Goal: Task Accomplishment & Management: Manage account settings

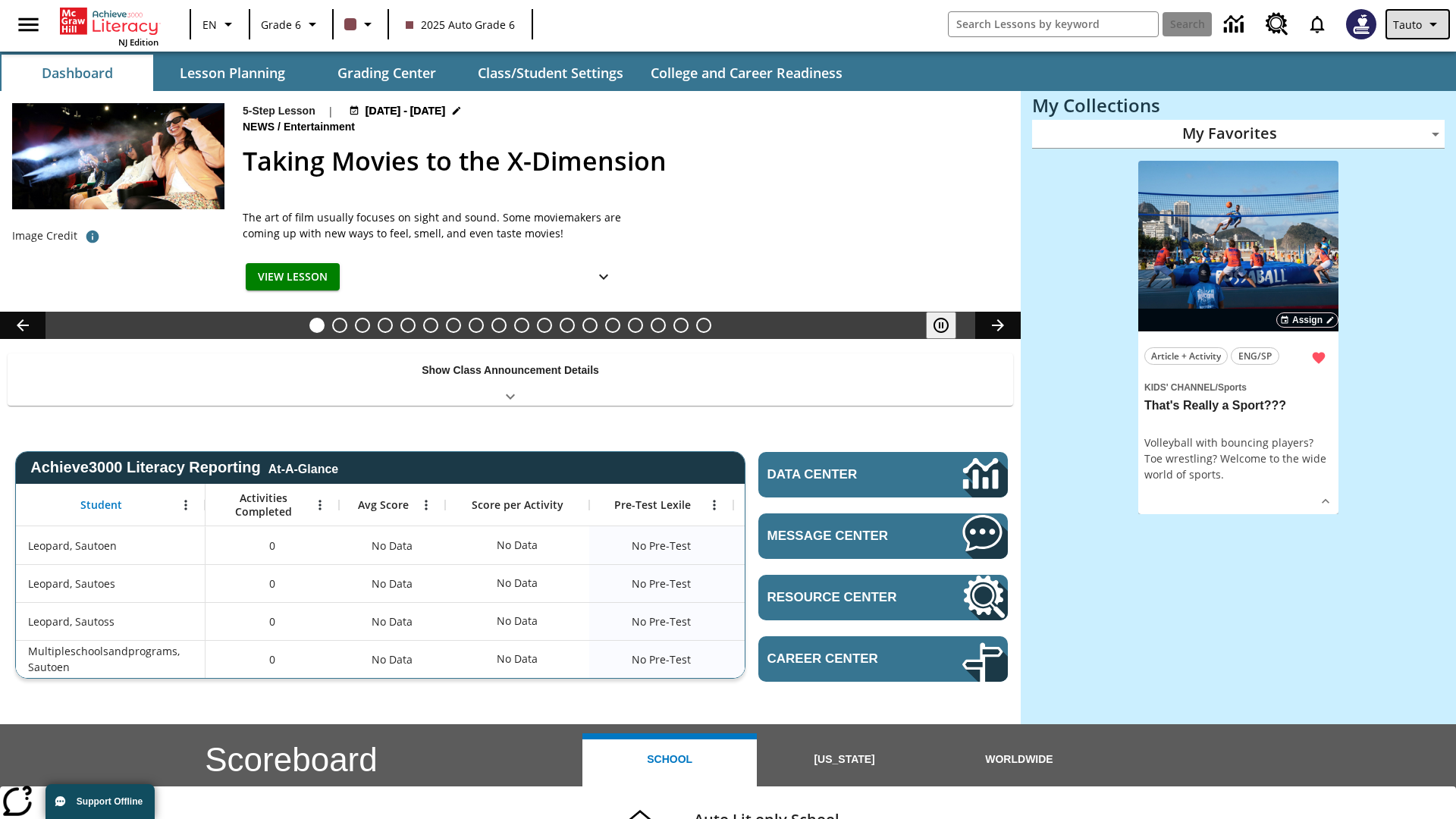
click at [1419, 24] on span "Tauto" at bounding box center [1407, 25] width 29 height 16
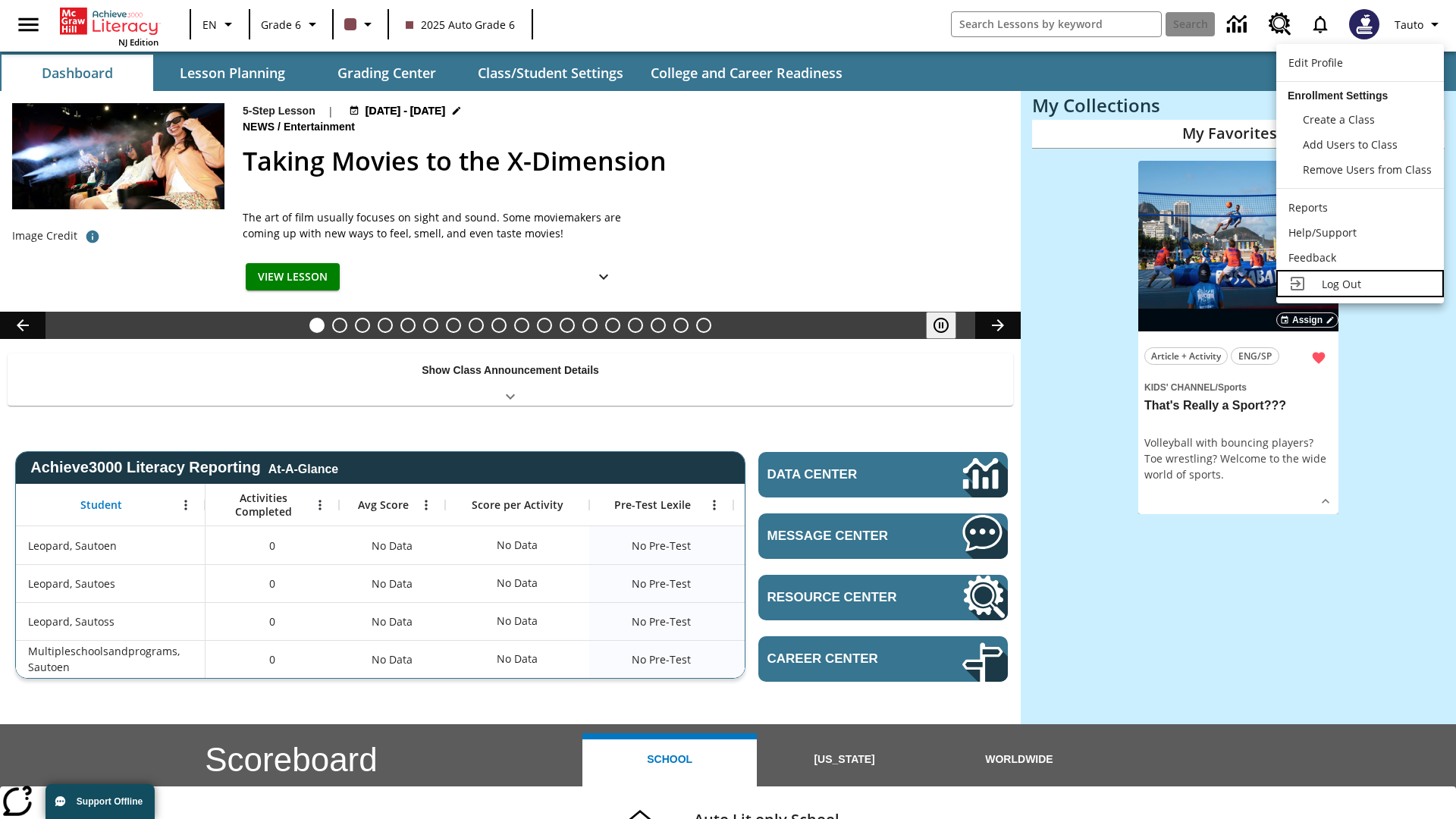
click at [1360, 284] on span "Log Out" at bounding box center [1342, 284] width 40 height 14
